Goal: Task Accomplishment & Management: Use online tool/utility

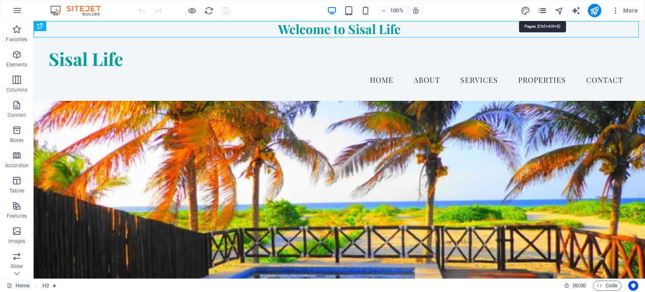
click at [540, 10] on icon "pages" at bounding box center [543, 11] width 10 height 10
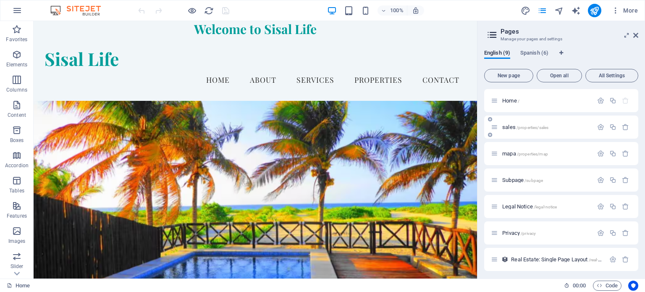
click at [540, 129] on span "/properties/sales" at bounding box center [533, 127] width 32 height 5
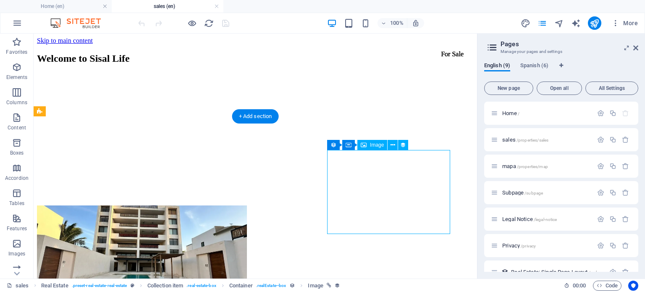
select select "px"
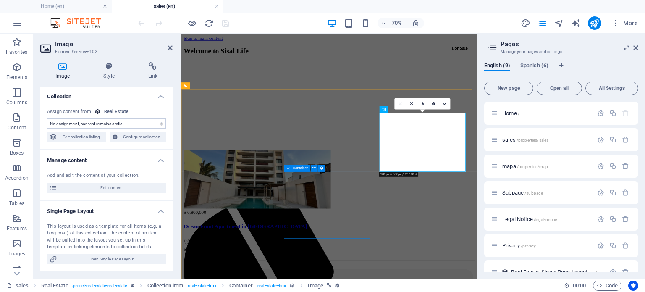
select select "image"
click at [151, 68] on icon at bounding box center [153, 66] width 40 height 8
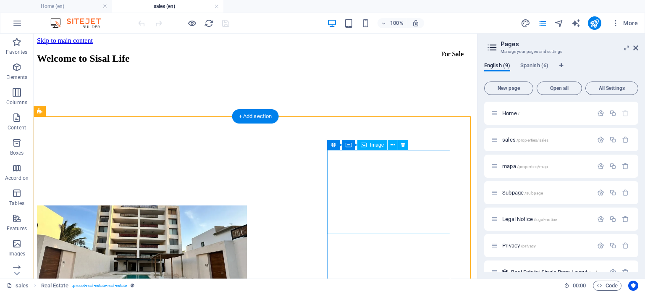
select select
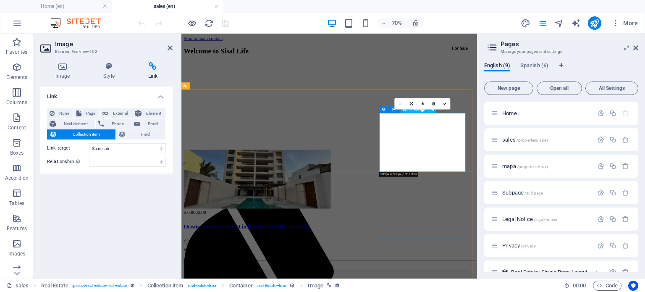
click at [447, 104] on icon at bounding box center [444, 103] width 3 height 3
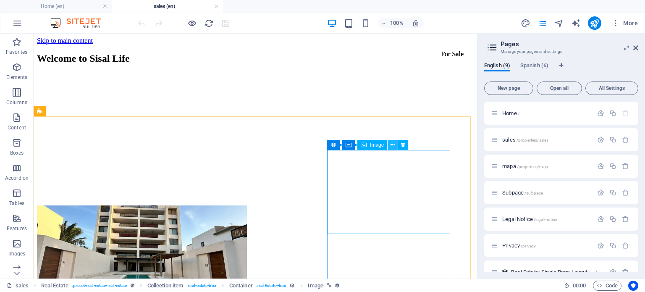
click at [393, 142] on icon at bounding box center [393, 145] width 5 height 9
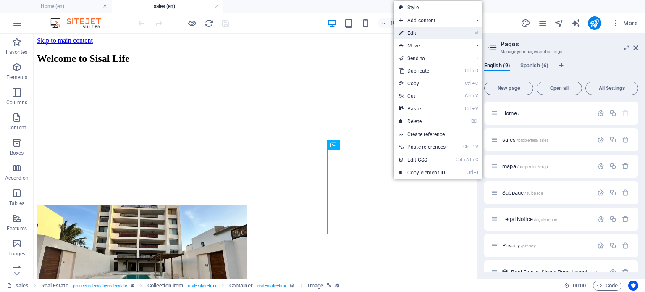
click at [420, 35] on link "⏎ Edit" at bounding box center [422, 33] width 57 height 13
select select
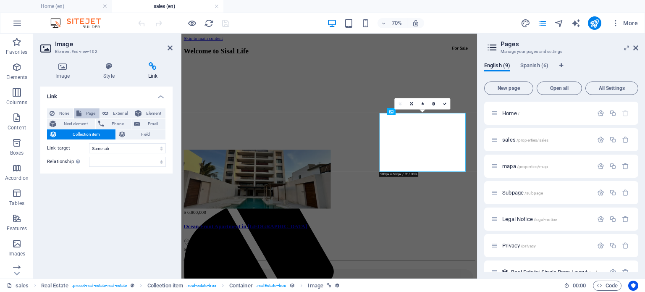
click at [91, 110] on span "Page" at bounding box center [90, 113] width 13 height 10
select select
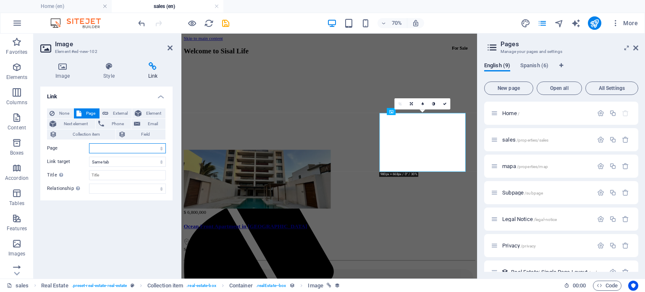
click at [157, 149] on select "Home sales mapa Subpage Legal Notice Privacy Home sales Subpage Legal Notice Pr…" at bounding box center [127, 148] width 77 height 10
click at [84, 146] on label "Page" at bounding box center [68, 148] width 42 height 10
click at [89, 146] on select "Home sales mapa Subpage Legal Notice Privacy Home sales Subpage Legal Notice Pr…" at bounding box center [127, 148] width 77 height 10
click at [89, 133] on span "Collection item" at bounding box center [86, 134] width 53 height 10
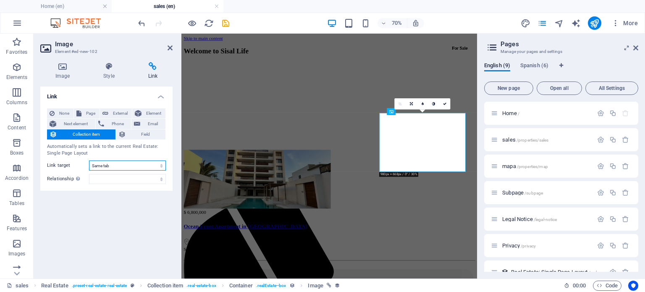
click at [138, 165] on select "New tab Same tab Overlay" at bounding box center [127, 166] width 77 height 10
click at [140, 173] on div "None Page External Element Next element Phone Email Collection item Field Autom…" at bounding box center [106, 146] width 119 height 76
click at [141, 174] on select "alternate author bookmark external help license next nofollow noreferrer noopen…" at bounding box center [127, 179] width 77 height 10
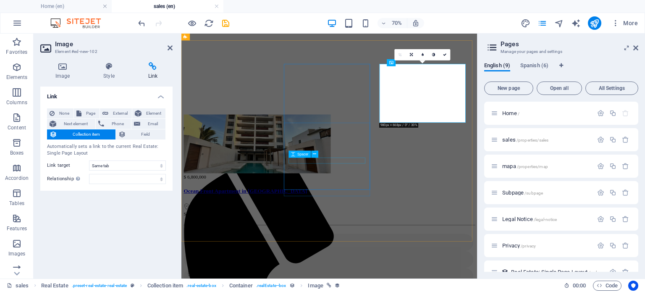
scroll to position [70, 0]
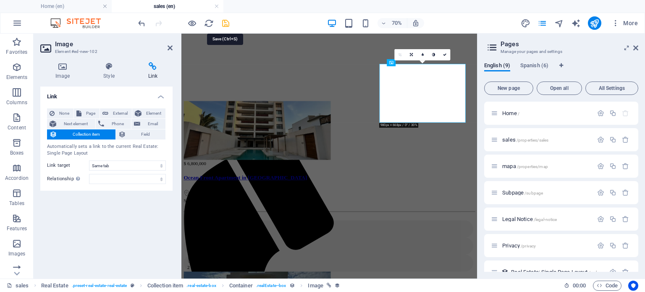
click at [224, 20] on icon "save" at bounding box center [226, 23] width 10 height 10
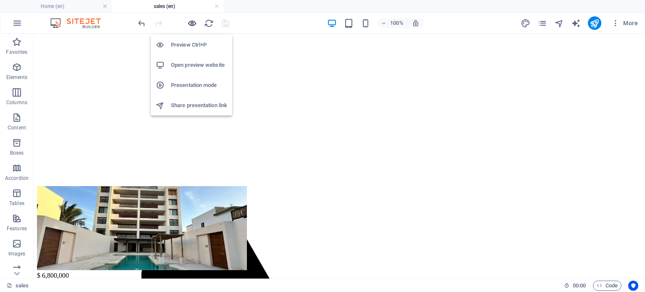
click at [189, 18] on icon "button" at bounding box center [192, 23] width 10 height 10
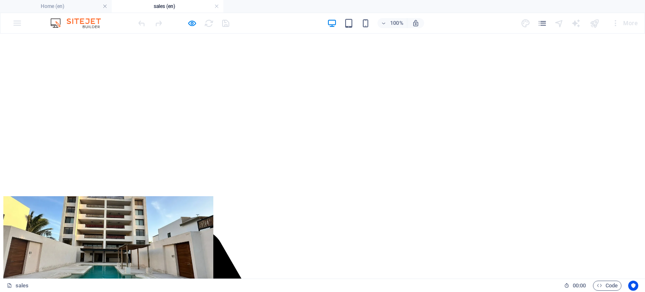
click at [185, 196] on img at bounding box center [108, 238] width 210 height 84
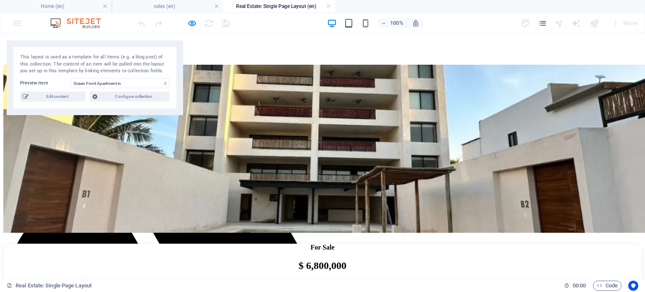
scroll to position [0, 0]
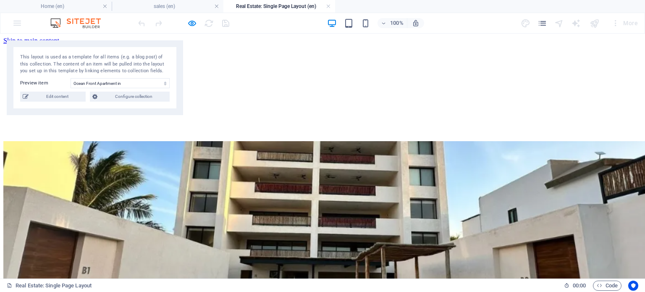
click at [147, 84] on select "Ocean Front Apartment in [GEOGRAPHIC_DATA]" at bounding box center [120, 83] width 99 height 10
click at [71, 78] on select "Ocean Front Apartment in [GEOGRAPHIC_DATA]" at bounding box center [120, 83] width 99 height 10
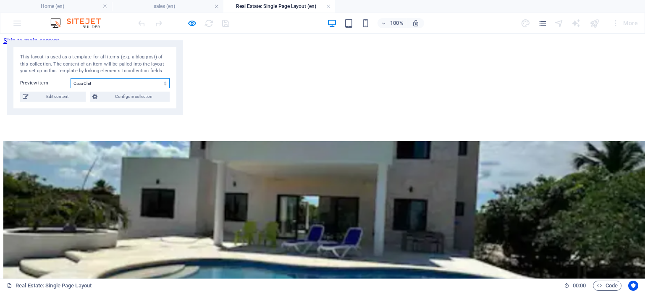
click at [148, 81] on select "Ocean Front Apartment in [GEOGRAPHIC_DATA]" at bounding box center [120, 83] width 99 height 10
click at [71, 78] on select "Ocean Front Apartment in [GEOGRAPHIC_DATA]" at bounding box center [120, 83] width 99 height 10
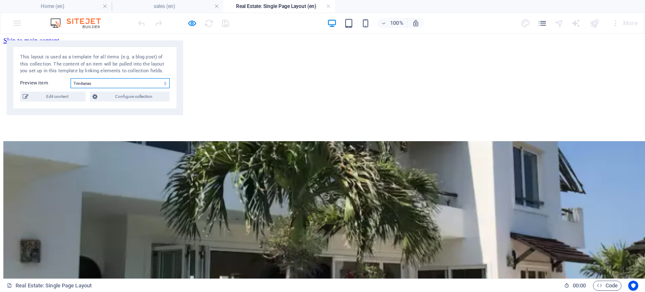
click at [95, 87] on select "Ocean Front Apartment in [GEOGRAPHIC_DATA]" at bounding box center [120, 83] width 99 height 10
select select "68b52b8fd119522a2205e3dc"
click at [71, 78] on select "Ocean Front Apartment in [GEOGRAPHIC_DATA]" at bounding box center [120, 83] width 99 height 10
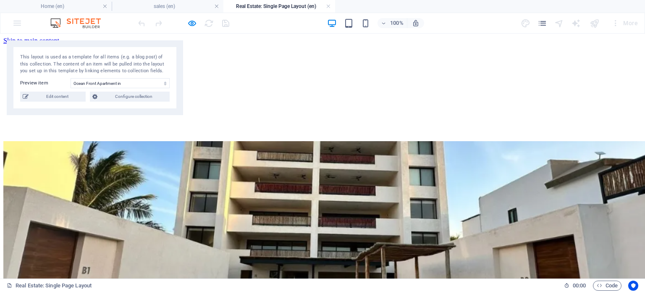
click at [186, 21] on div at bounding box center [184, 22] width 94 height 13
click at [188, 24] on icon "button" at bounding box center [192, 23] width 10 height 10
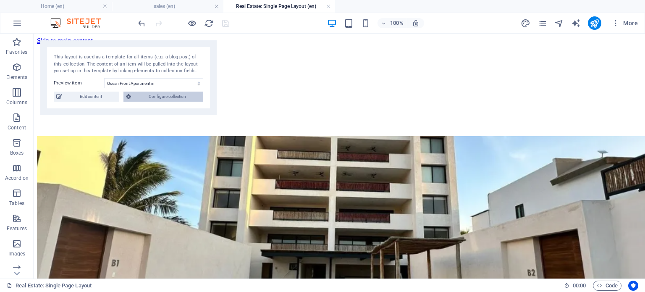
click at [153, 97] on span "Configure collection" at bounding box center [167, 97] width 67 height 10
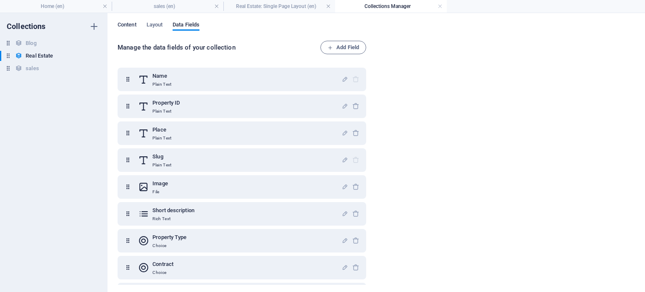
click at [124, 22] on span "Content" at bounding box center [127, 26] width 19 height 12
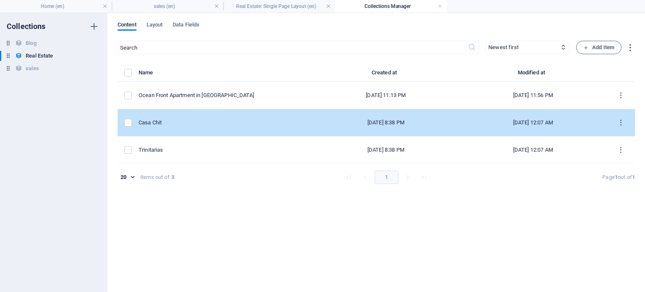
click at [272, 124] on div "Casa Chit" at bounding box center [222, 123] width 167 height 8
select select "House"
select select "For Sale"
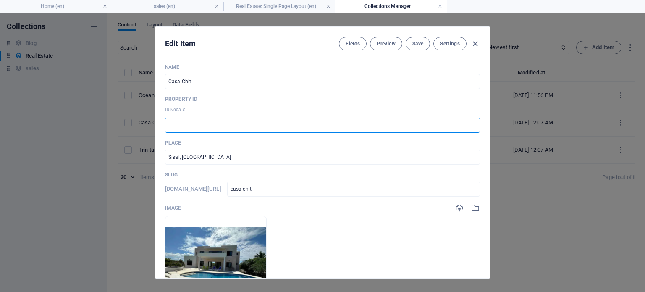
click at [319, 124] on input "text" at bounding box center [322, 125] width 315 height 15
type input "HUN001-C"
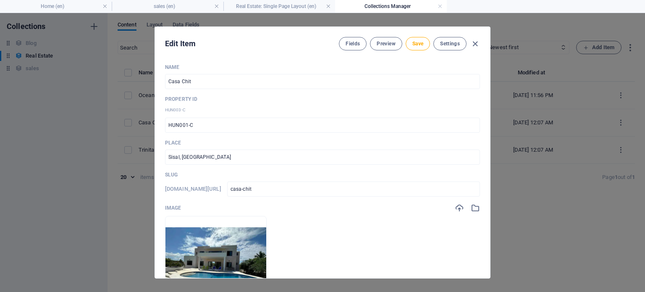
click at [261, 140] on p "Place" at bounding box center [322, 143] width 315 height 7
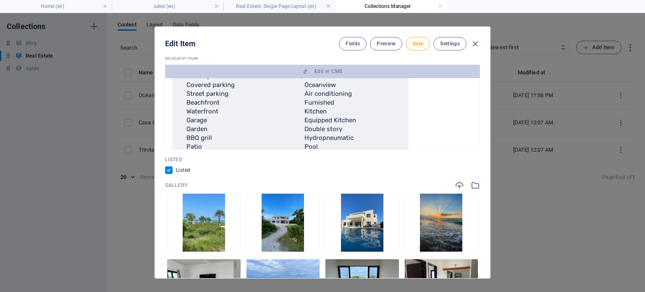
scroll to position [178, 0]
click at [419, 42] on span "Save" at bounding box center [418, 43] width 11 height 7
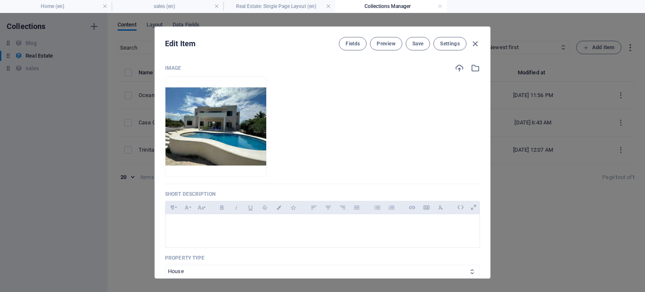
scroll to position [0, 0]
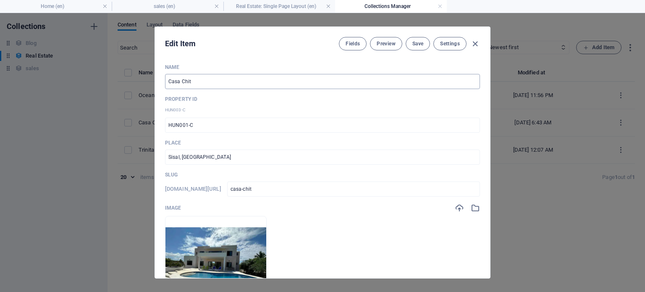
click at [270, 84] on input "Casa Chit" at bounding box center [322, 81] width 315 height 15
click at [476, 43] on icon "button" at bounding box center [476, 44] width 10 height 10
checkbox input "false"
type input "casa-chit"
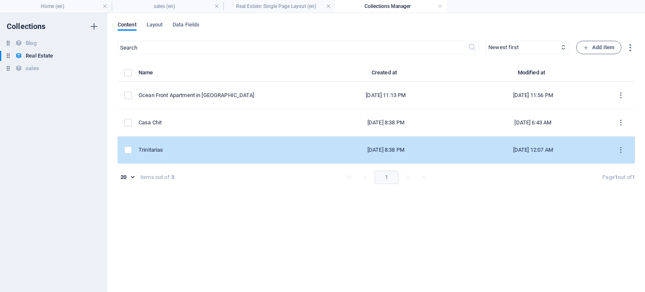
click at [257, 147] on div "Trinitarias" at bounding box center [222, 150] width 167 height 8
select select "House"
select select "For Sale"
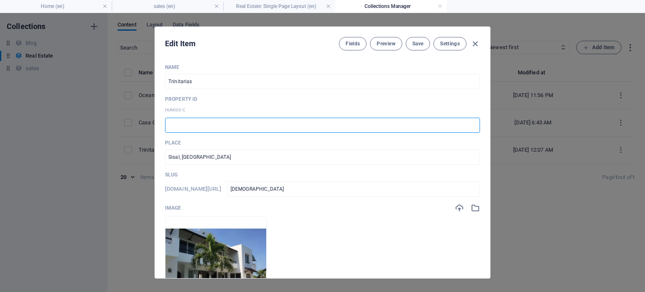
click at [245, 124] on input "text" at bounding box center [322, 125] width 315 height 15
type input "HUN002-H"
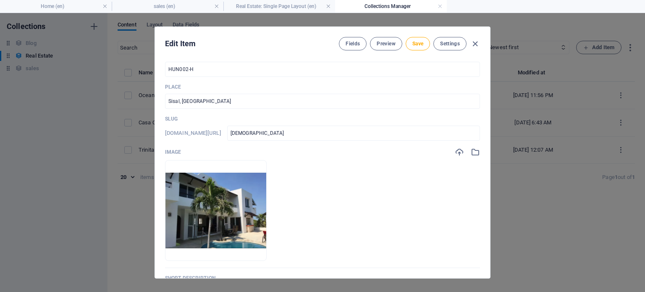
scroll to position [70, 0]
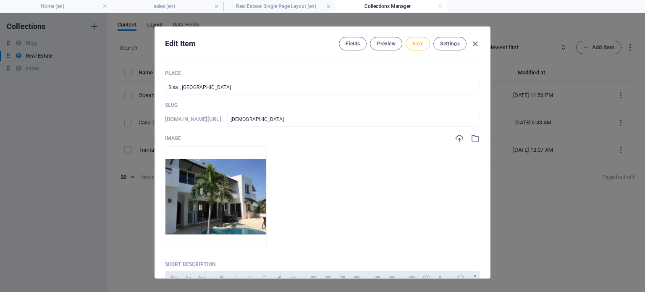
click at [425, 47] on button "Save" at bounding box center [418, 43] width 24 height 13
click at [474, 43] on icon "button" at bounding box center [476, 44] width 10 height 10
checkbox input "false"
type input "[DEMOGRAPHIC_DATA]"
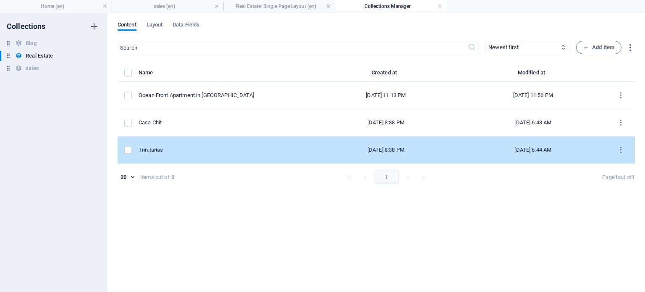
click at [299, 148] on td "Trinitarias" at bounding box center [226, 150] width 174 height 27
select select "House"
select select "For Sale"
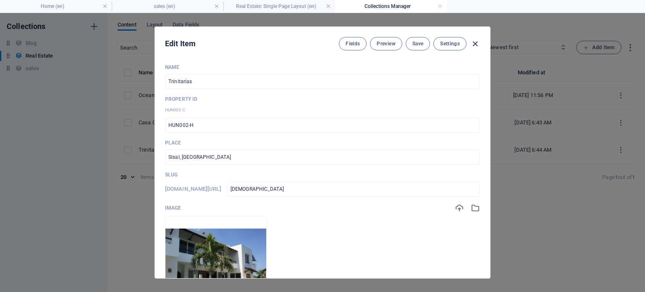
click at [471, 43] on icon "button" at bounding box center [476, 44] width 10 height 10
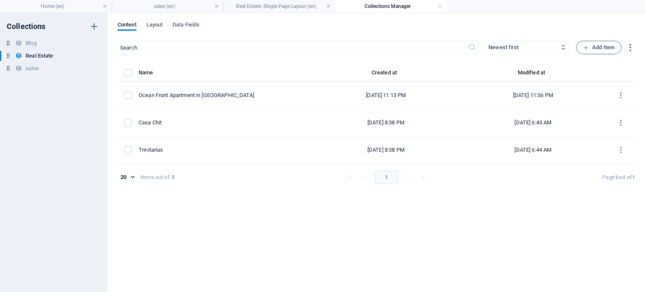
checkbox input "false"
type input "[DEMOGRAPHIC_DATA]"
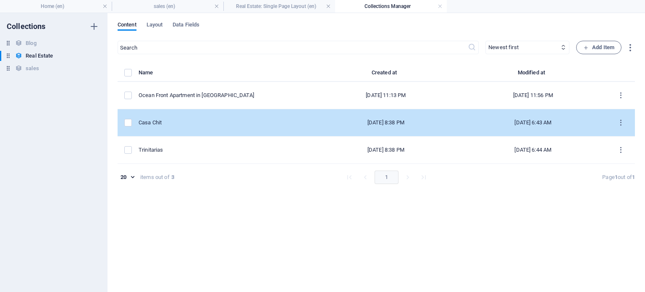
click at [291, 124] on div "Casa Chit" at bounding box center [222, 123] width 167 height 8
select select "House"
select select "For Sale"
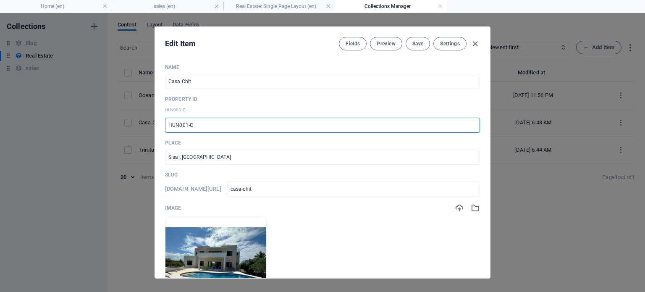
click at [230, 119] on input "HUN001-C" at bounding box center [322, 125] width 315 height 15
type input "HUN001-H"
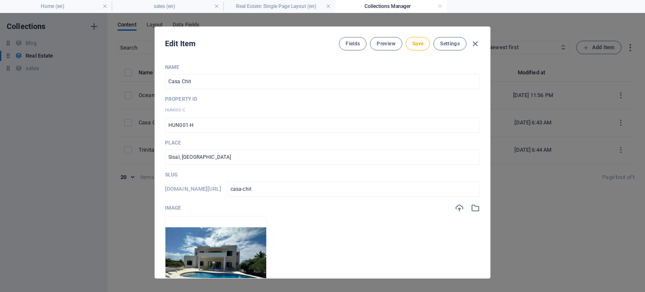
click at [241, 111] on p "HUN003-C" at bounding box center [322, 110] width 315 height 8
click at [423, 42] on span "Save" at bounding box center [418, 43] width 11 height 7
click at [478, 42] on icon "button" at bounding box center [476, 44] width 10 height 10
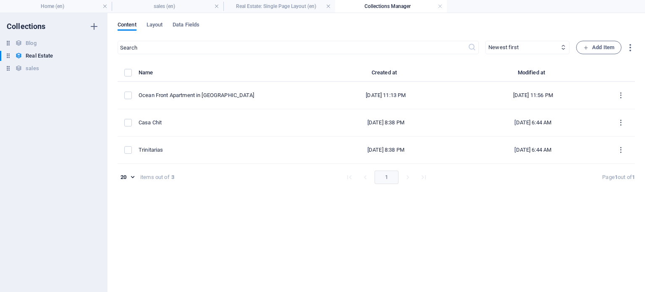
checkbox input "false"
type input "casa-chit"
click at [160, 25] on span "Layout" at bounding box center [155, 26] width 16 height 12
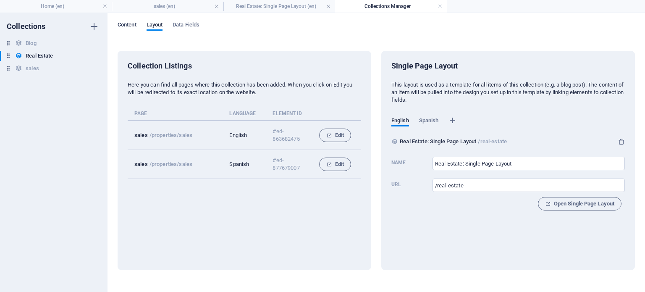
click at [129, 24] on span "Content" at bounding box center [127, 26] width 19 height 12
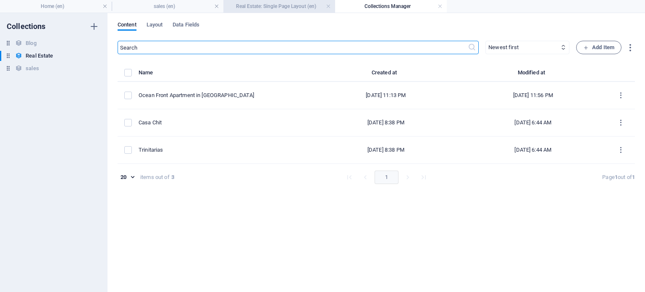
click at [269, 8] on h4 "Real Estate: Single Page Layout (en)" at bounding box center [280, 6] width 112 height 9
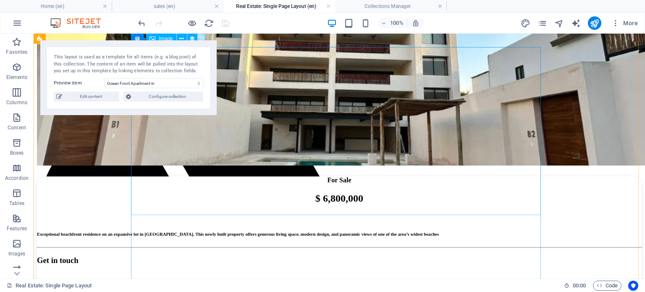
scroll to position [0, 0]
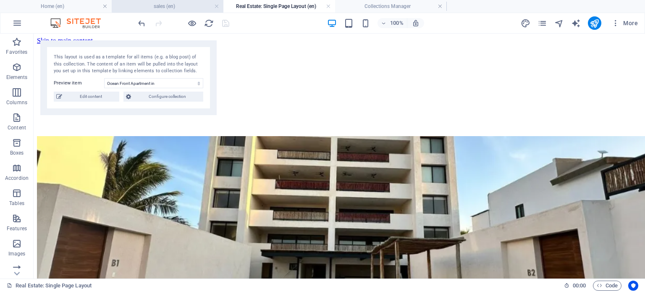
click at [173, 3] on h4 "sales (en)" at bounding box center [168, 6] width 112 height 9
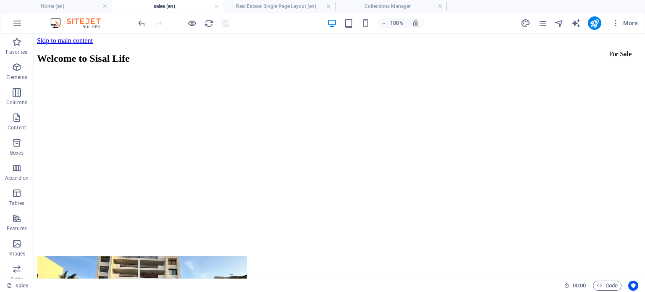
scroll to position [70, 0]
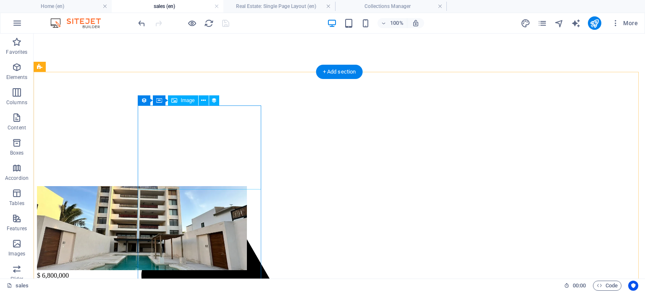
click at [207, 186] on figure at bounding box center [339, 229] width 605 height 86
select select "image"
select select "px"
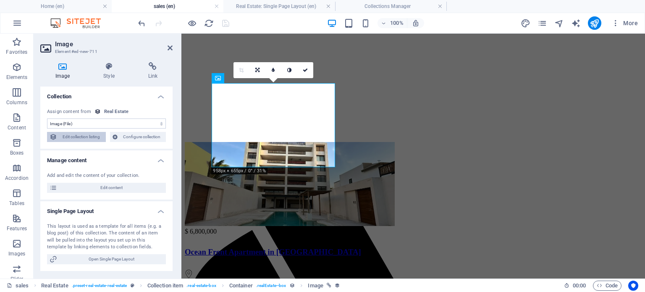
click at [94, 134] on span "Edit collection listing" at bounding box center [82, 137] width 44 height 10
select select "68a7d83f6e3bc08b2907cd0a"
select select "createdAt_DESC"
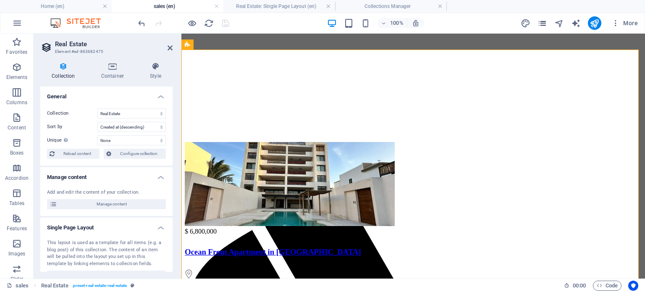
click at [538, 23] on div "More" at bounding box center [581, 22] width 121 height 13
click at [540, 23] on icon "pages" at bounding box center [543, 23] width 10 height 10
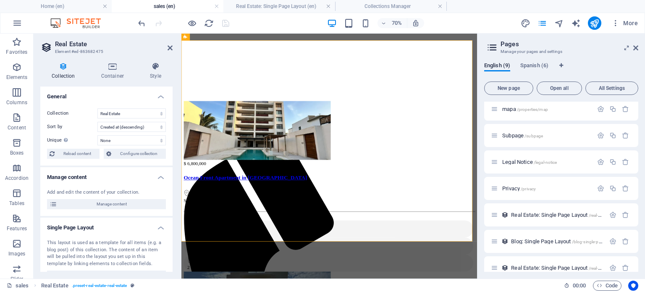
scroll to position [68, 0]
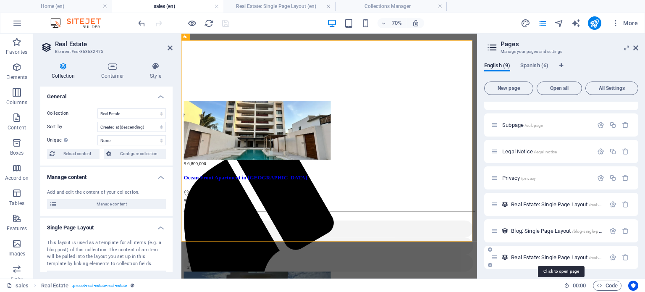
click at [535, 255] on span "Real Estate: Single Page Layout /real-estate" at bounding box center [560, 257] width 98 height 6
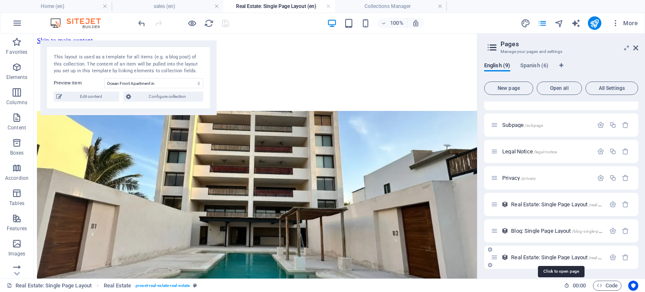
scroll to position [0, 0]
click at [543, 256] on span "Real Estate: Single Page Layout /real-estate" at bounding box center [560, 257] width 98 height 6
click at [93, 96] on span "Edit content" at bounding box center [91, 97] width 52 height 10
select select "Apartment"
select select "For Sale"
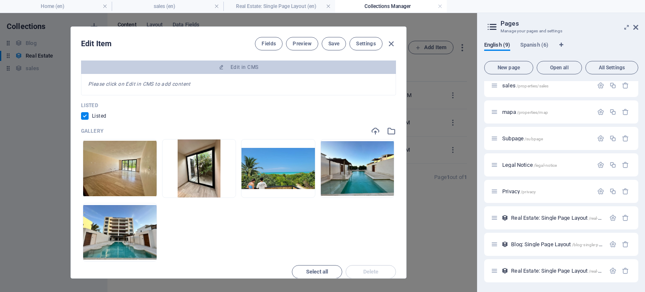
scroll to position [490, 0]
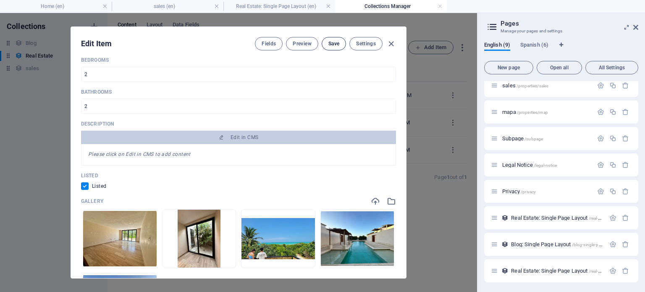
click at [334, 43] on span "Save" at bounding box center [334, 43] width 11 height 7
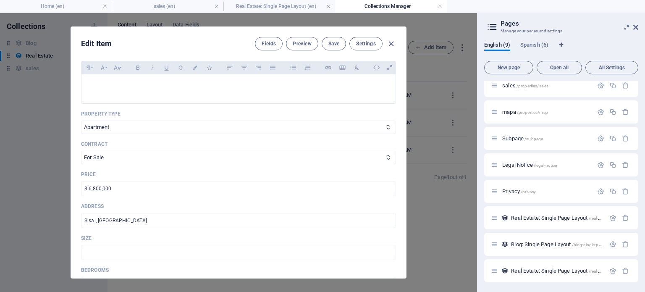
scroll to position [210, 0]
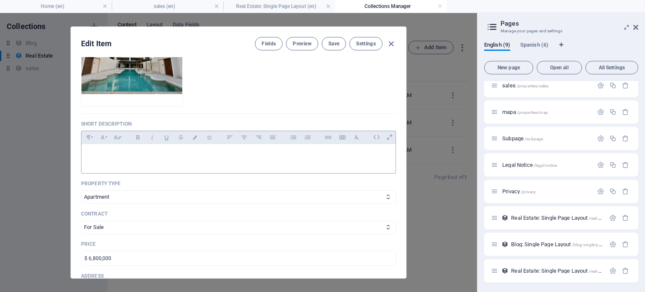
click at [198, 161] on div at bounding box center [239, 156] width 314 height 25
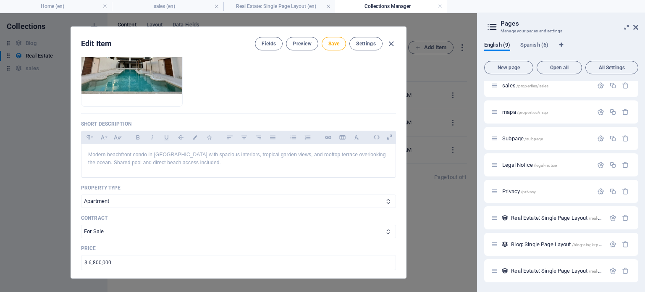
click at [397, 163] on div "Name Ocean Front Apartment in [GEOGRAPHIC_DATA] ​ Property ID HUN003-C HUN003 ​…" at bounding box center [238, 167] width 335 height 221
click at [336, 46] on span "Save" at bounding box center [334, 43] width 11 height 7
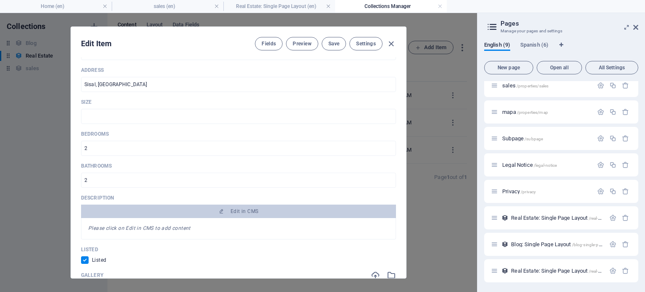
scroll to position [490, 0]
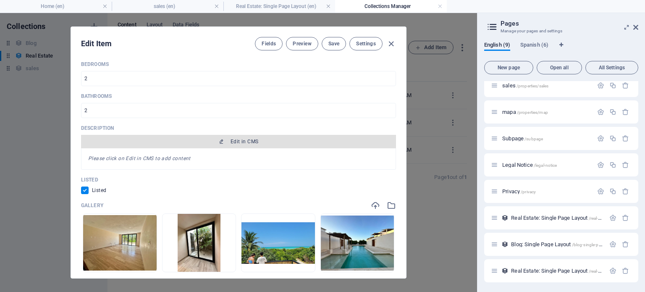
click at [236, 140] on span "Edit in CMS" at bounding box center [245, 141] width 28 height 7
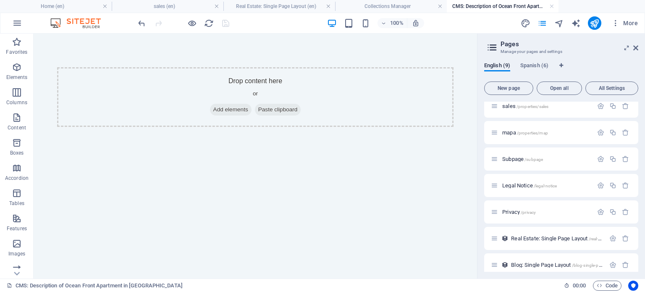
scroll to position [0, 0]
click at [261, 70] on div "+ Add section" at bounding box center [255, 67] width 47 height 14
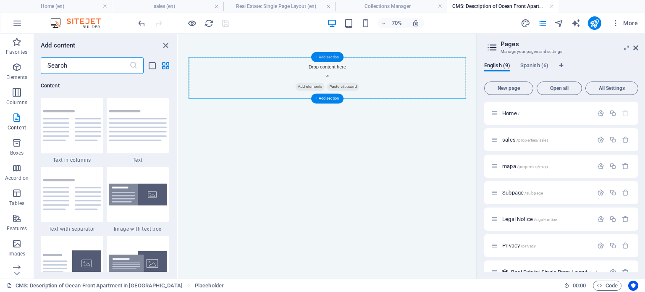
click at [328, 53] on div "+ Add section" at bounding box center [327, 57] width 33 height 10
click at [356, 107] on span "Add elements" at bounding box center [367, 110] width 42 height 12
click at [348, 108] on span "Add elements" at bounding box center [367, 110] width 42 height 12
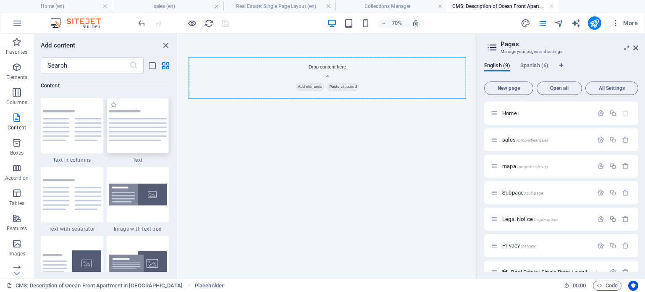
click at [133, 129] on img at bounding box center [138, 125] width 58 height 31
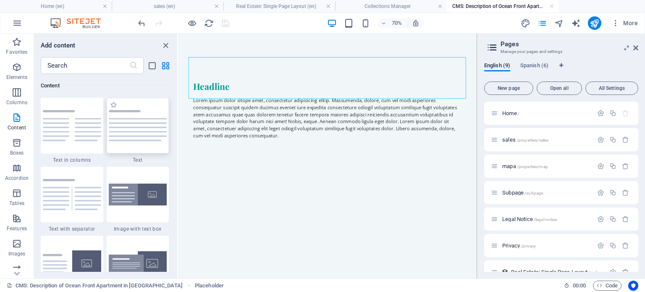
click at [178, 129] on div "Drag here to replace the existing content. Press “Ctrl” if you want to create a…" at bounding box center [327, 156] width 299 height 245
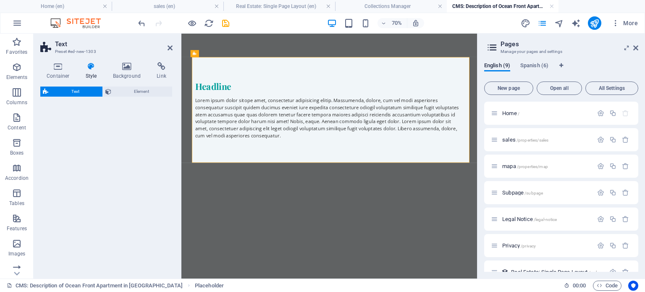
select select "preset-text-v2-default"
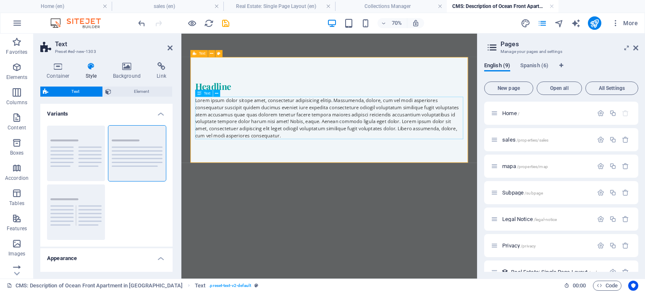
click at [307, 170] on div "Lorem ipsum dolor sitope amet, consectetur adipisicing elitip. Massumenda, dolo…" at bounding box center [392, 154] width 383 height 61
click at [307, 172] on div "Lorem ipsum dolor sitope amet, consectetur adipisicing elitip. Massumenda, dolo…" at bounding box center [392, 154] width 383 height 61
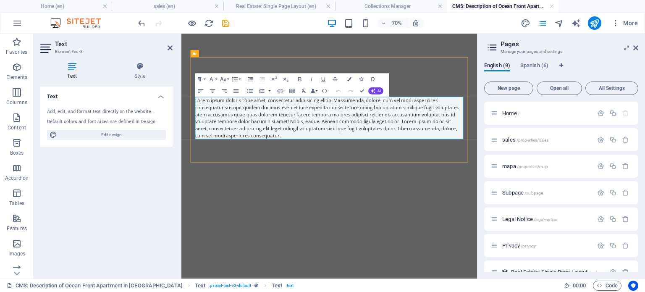
click at [349, 252] on html "Skip to main content Headline Lorem ipsum dolor sitope amet, consectetur adipis…" at bounding box center [393, 143] width 423 height 218
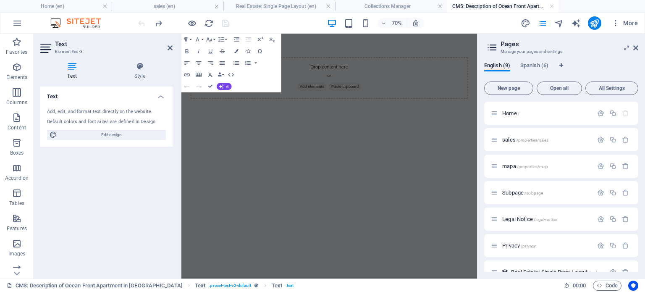
click at [290, 161] on html "Skip to main content Drop content here or Add elements Paste clipboard" at bounding box center [393, 97] width 423 height 127
click at [341, 147] on div "Drop content here or Add elements Paste clipboard" at bounding box center [393, 97] width 410 height 127
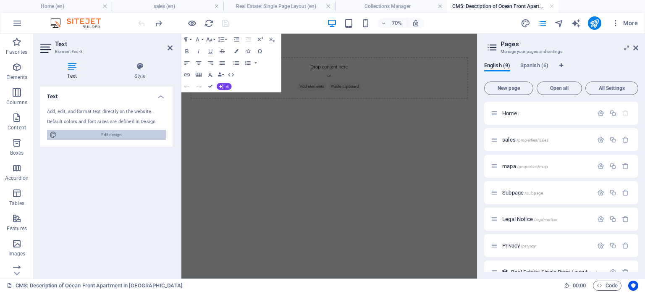
click at [110, 132] on span "Edit design" at bounding box center [112, 135] width 104 height 10
select select "px"
select select "200"
select select "px"
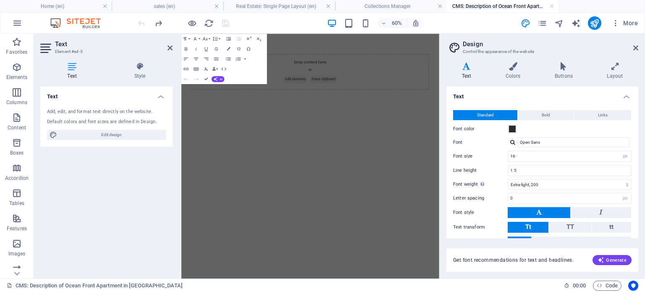
click at [330, 161] on html "Skip to main content Drop content here or Add elements Paste clipboard" at bounding box center [397, 97] width 430 height 127
